Goal: Information Seeking & Learning: Learn about a topic

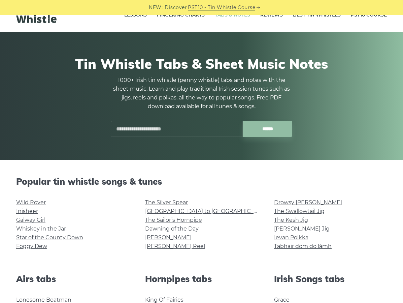
scroll to position [34, 0]
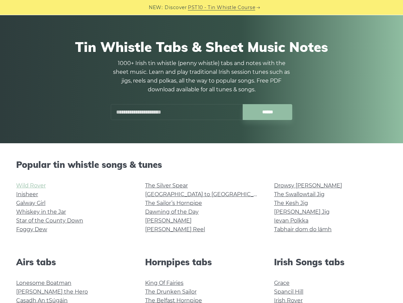
click at [31, 185] on link "Wild Rover" at bounding box center [31, 185] width 30 height 6
click at [35, 203] on link "Galway Girl" at bounding box center [30, 203] width 29 height 6
click at [194, 194] on link "[GEOGRAPHIC_DATA] to [GEOGRAPHIC_DATA]" at bounding box center [207, 194] width 124 height 6
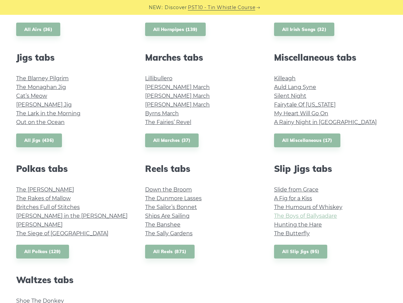
scroll to position [337, 0]
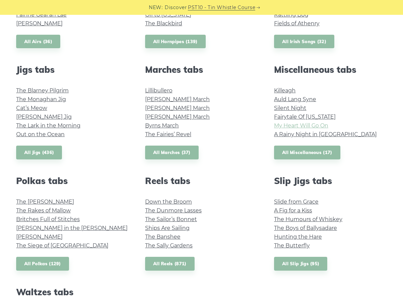
click at [316, 126] on link "My Heart Will Go On" at bounding box center [301, 125] width 54 height 6
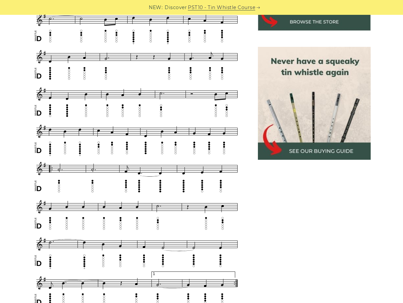
scroll to position [303, 0]
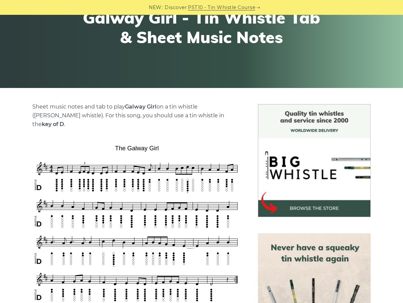
scroll to position [101, 0]
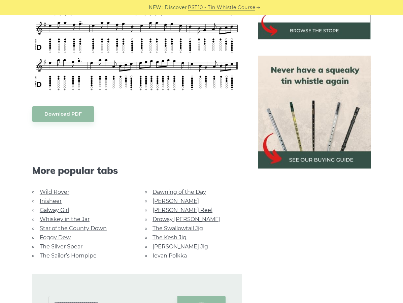
scroll to position [270, 0]
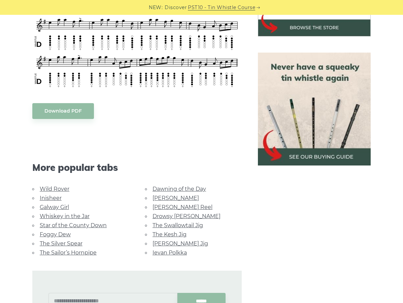
click at [60, 231] on link "Foggy Dew" at bounding box center [55, 234] width 31 height 6
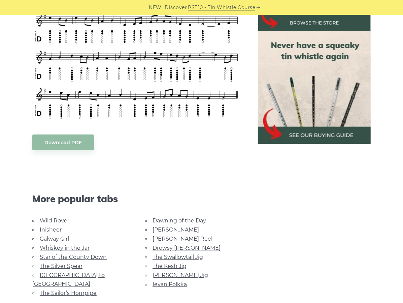
scroll to position [404, 0]
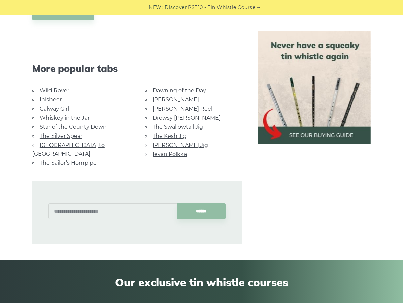
click at [88, 115] on link "Whiskey in the Jar" at bounding box center [65, 118] width 50 height 6
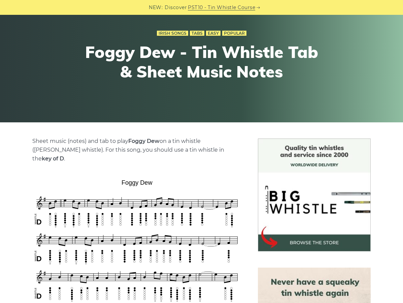
scroll to position [0, 0]
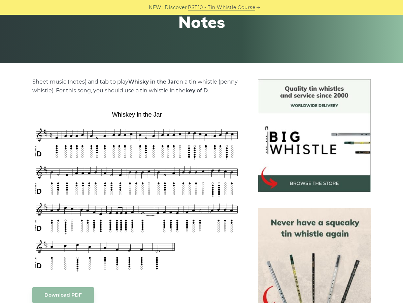
scroll to position [135, 0]
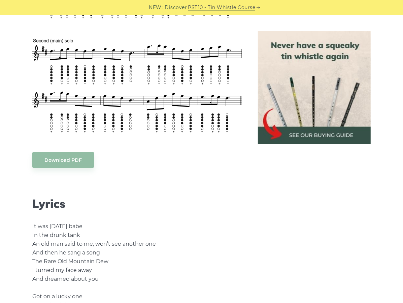
scroll to position [505, 0]
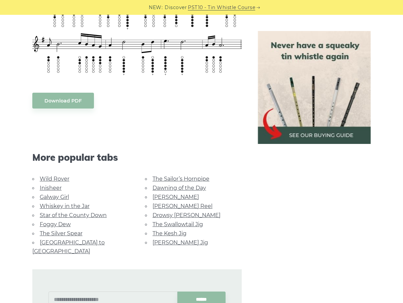
scroll to position [303, 0]
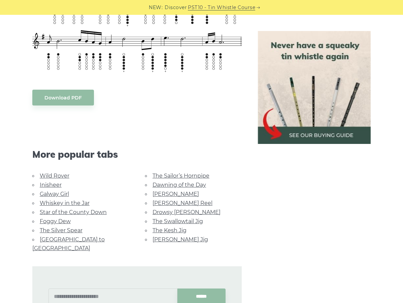
click at [188, 219] on link "The Swallowtail Jig" at bounding box center [178, 221] width 51 height 6
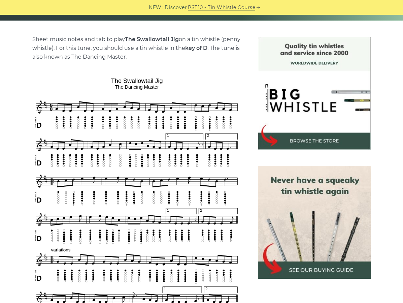
scroll to position [168, 0]
